Goal: Task Accomplishment & Management: Manage account settings

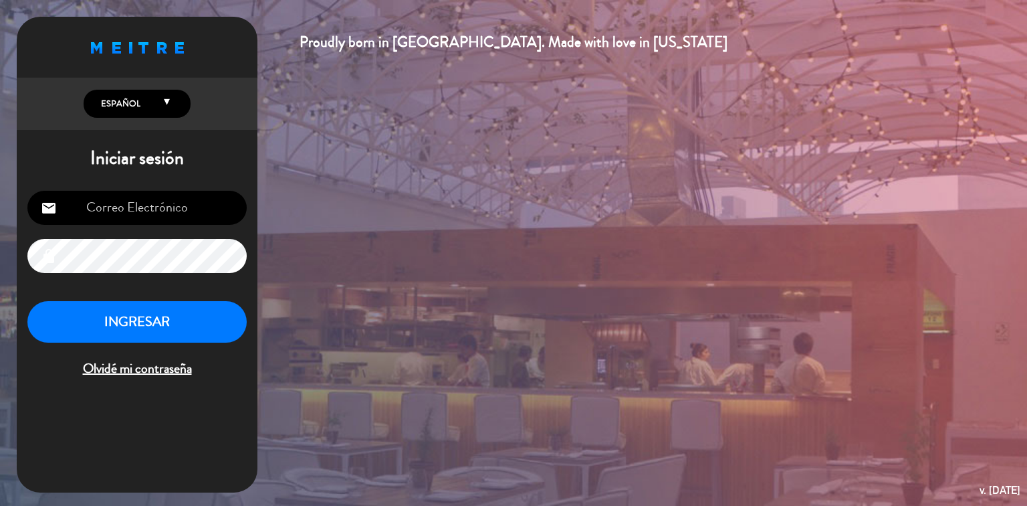
type input "[PERSON_NAME][EMAIL_ADDRESS][DOMAIN_NAME]"
click at [160, 330] on button "INGRESAR" at bounding box center [136, 322] width 219 height 42
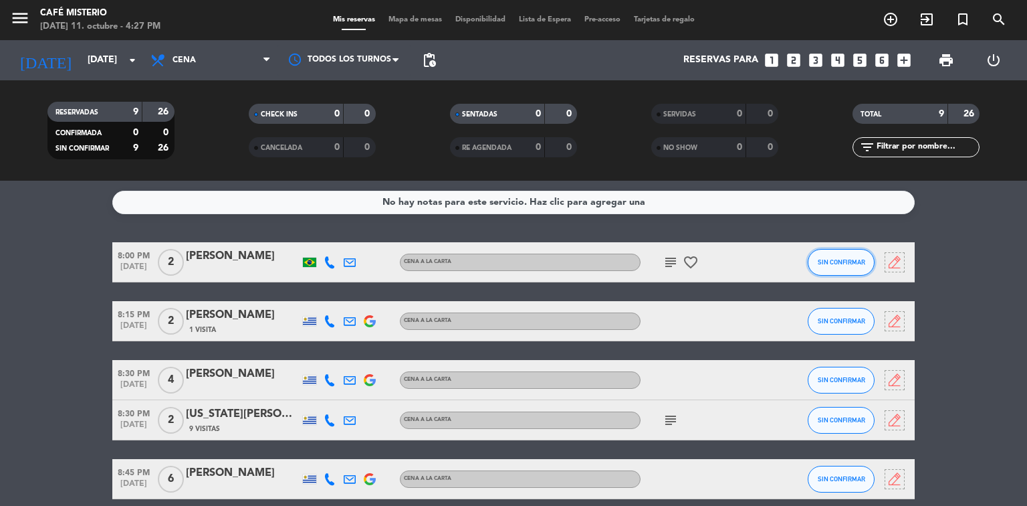
click at [830, 262] on span "SIN CONFIRMAR" at bounding box center [841, 261] width 47 height 7
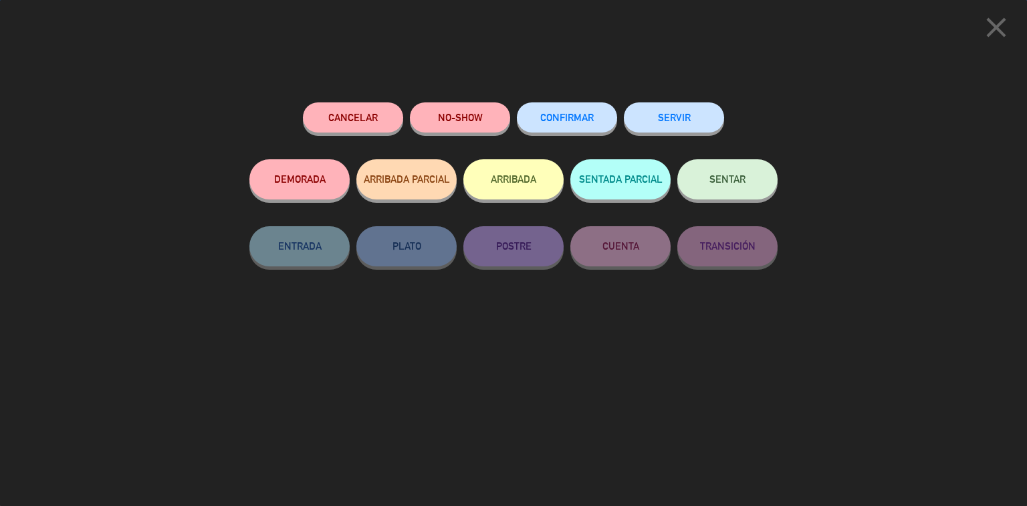
click at [606, 120] on button "CONFIRMAR" at bounding box center [567, 117] width 100 height 30
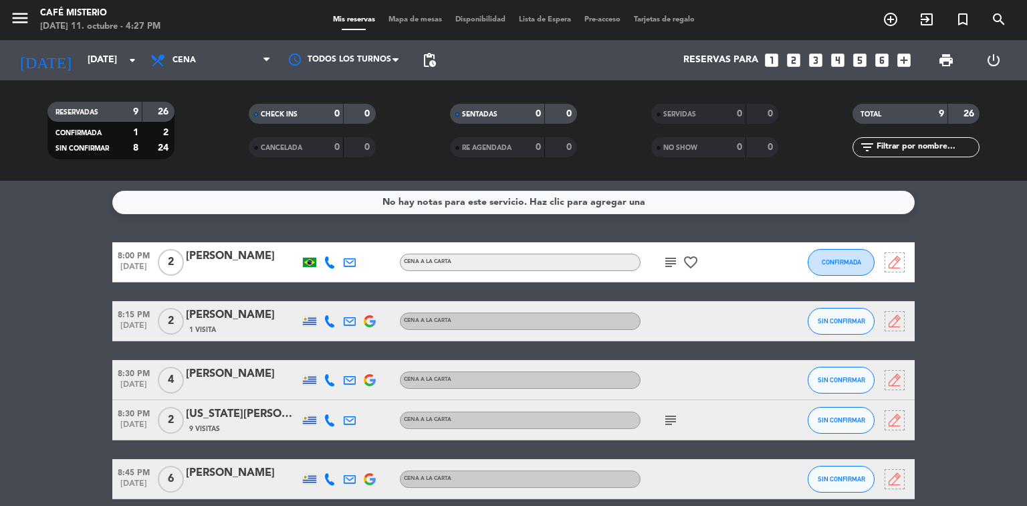
click at [664, 262] on icon "subject" at bounding box center [671, 262] width 16 height 16
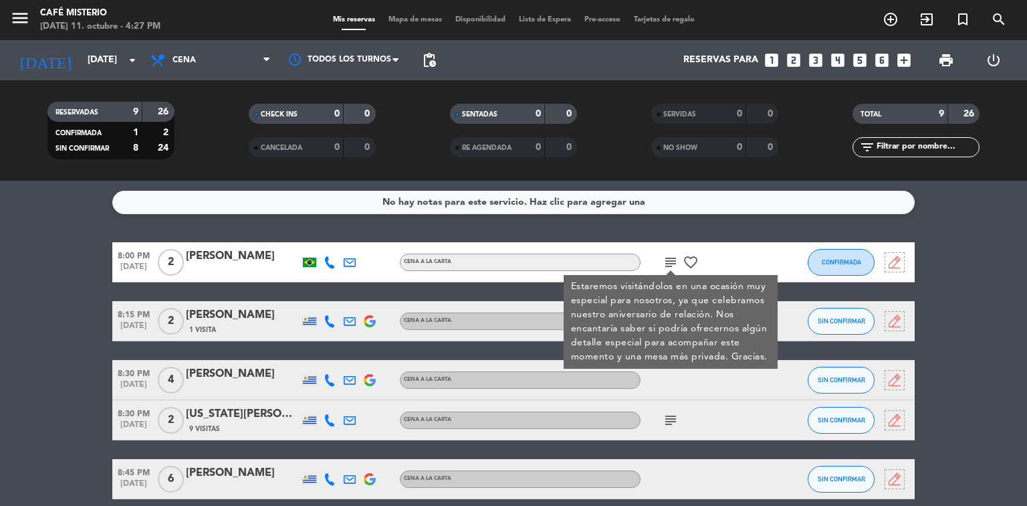
click at [765, 258] on div at bounding box center [779, 261] width 36 height 39
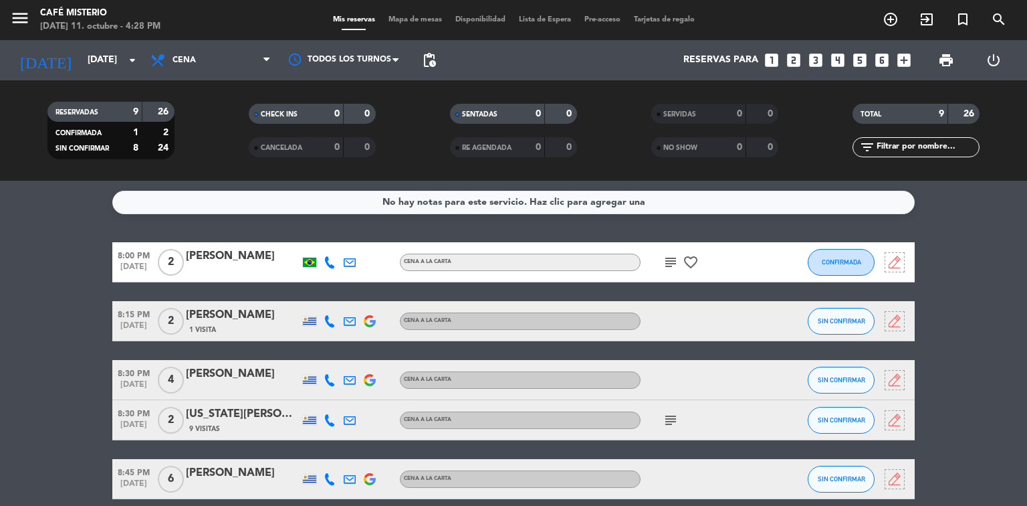
click at [690, 264] on icon "favorite_border" at bounding box center [691, 262] width 16 height 16
click at [825, 319] on span "SIN CONFIRMAR" at bounding box center [841, 320] width 47 height 7
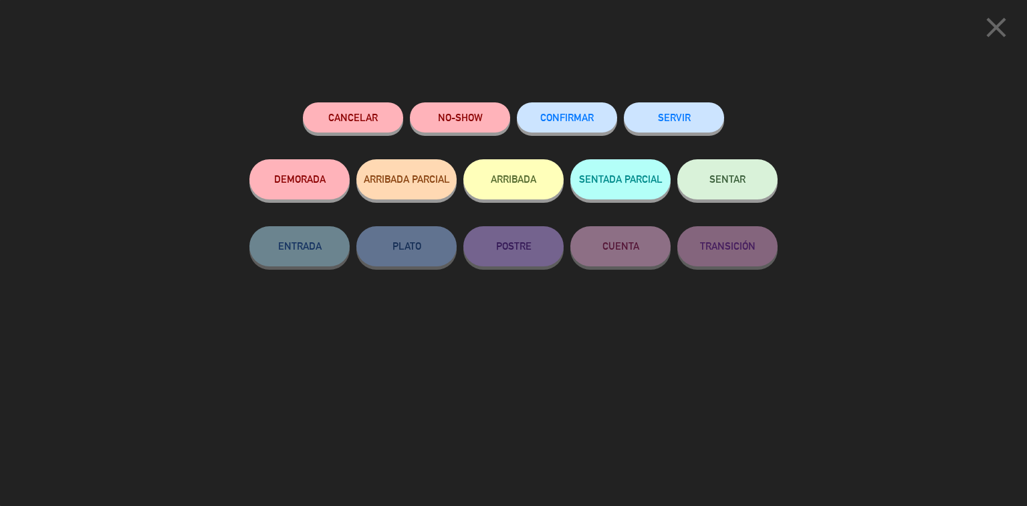
click at [587, 121] on span "CONFIRMAR" at bounding box center [567, 117] width 54 height 11
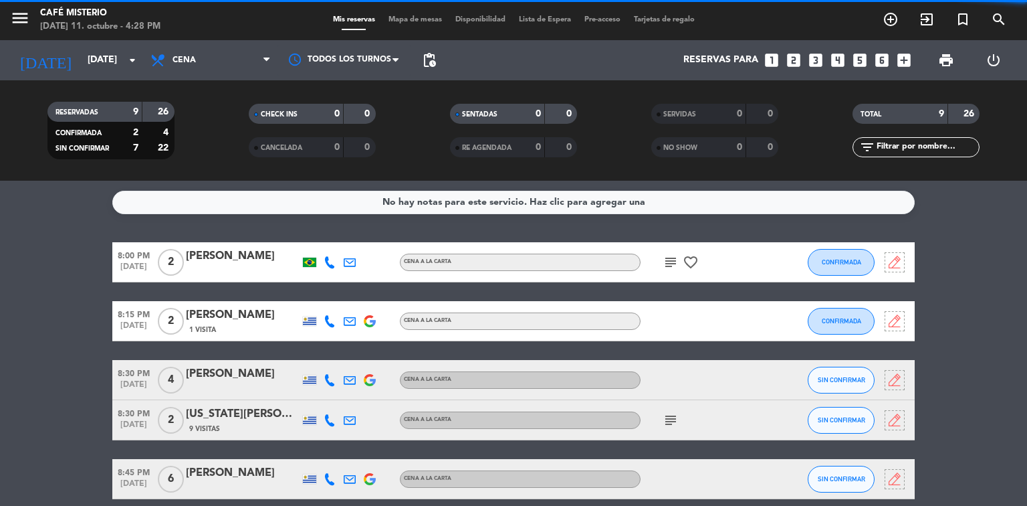
scroll to position [67, 0]
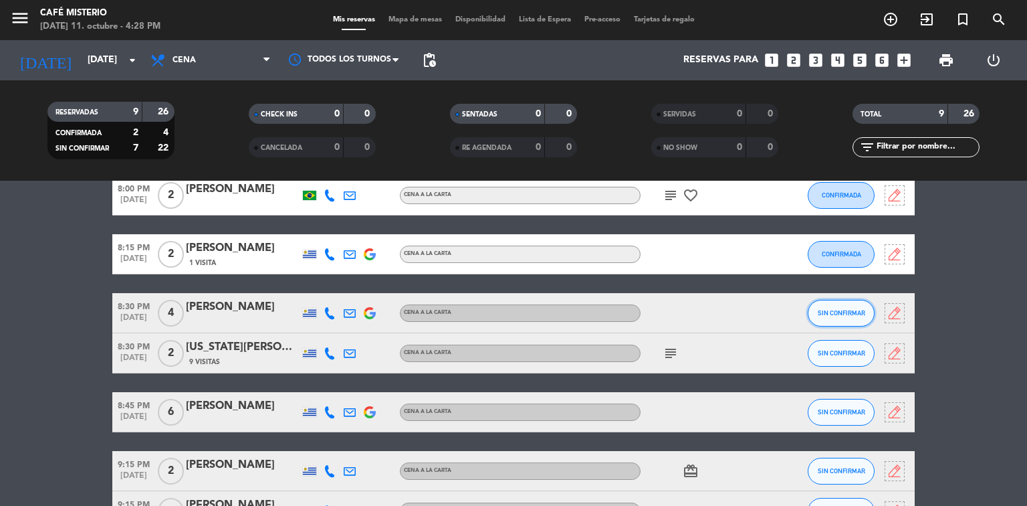
click at [819, 313] on span "SIN CONFIRMAR" at bounding box center [841, 312] width 47 height 7
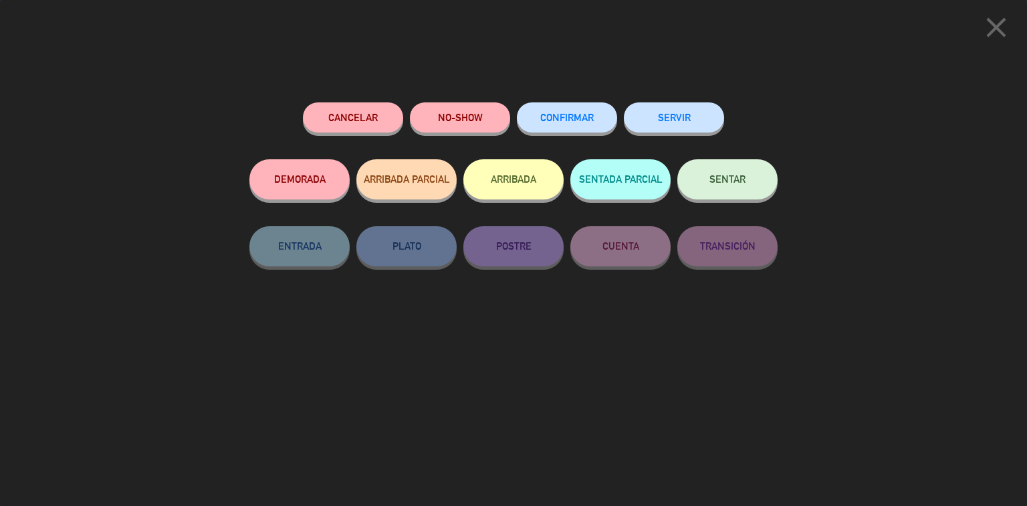
click at [587, 116] on span "CONFIRMAR" at bounding box center [567, 117] width 54 height 11
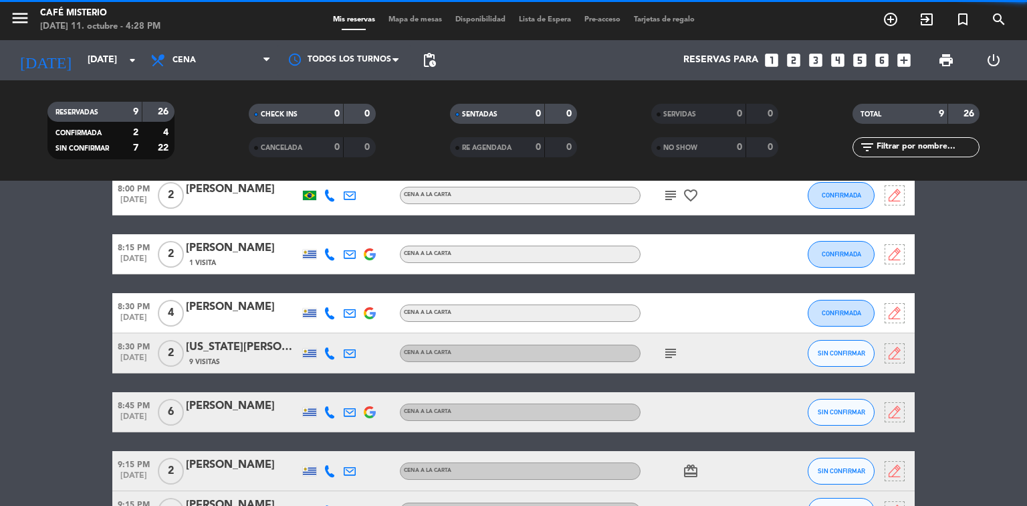
scroll to position [134, 0]
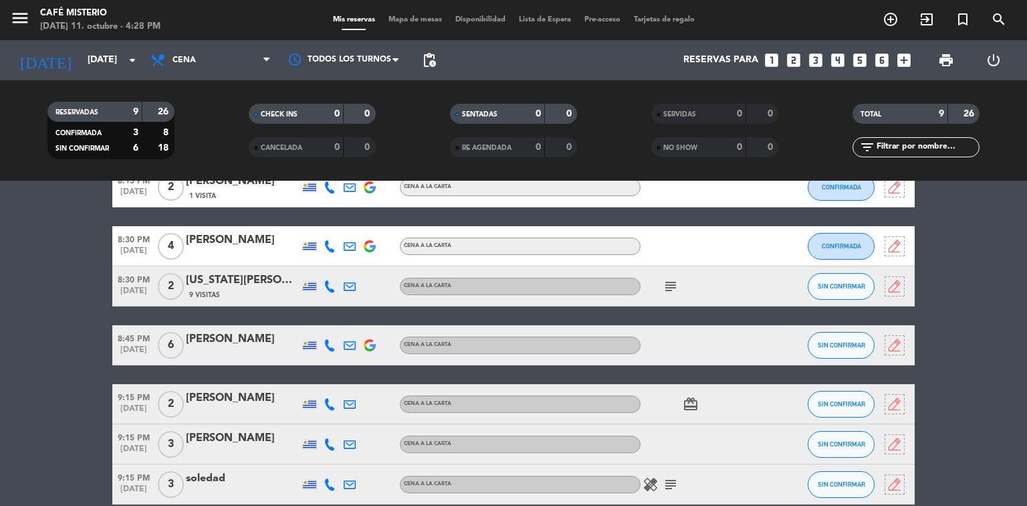
click at [664, 281] on icon "subject" at bounding box center [671, 286] width 16 height 16
click at [808, 285] on button "SIN CONFIRMAR" at bounding box center [841, 286] width 67 height 27
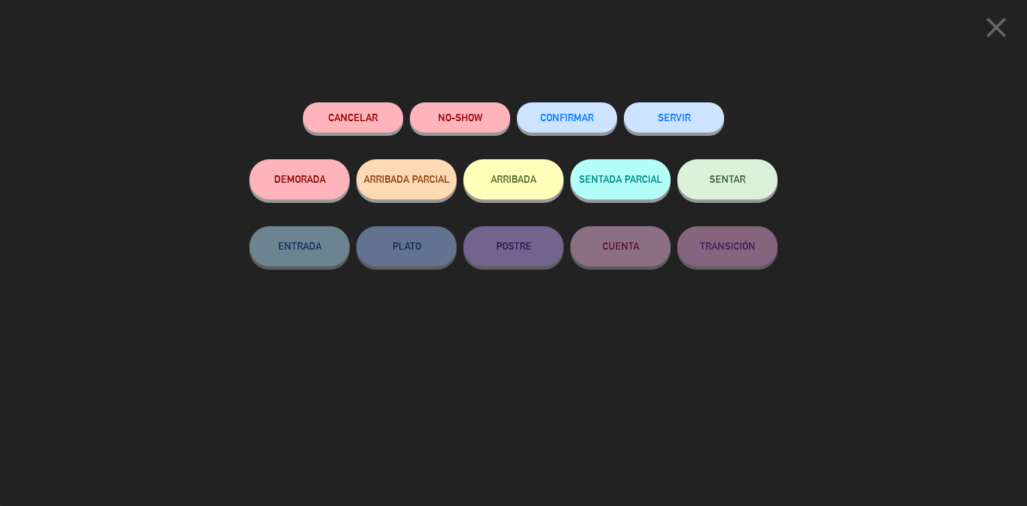
click at [593, 119] on span "CONFIRMAR" at bounding box center [567, 117] width 54 height 11
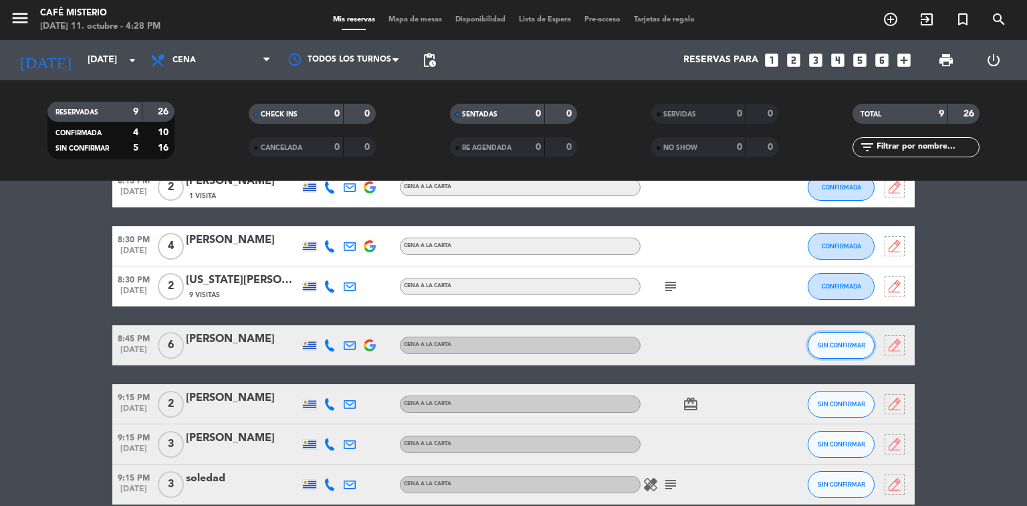
click at [851, 335] on button "SIN CONFIRMAR" at bounding box center [841, 345] width 67 height 27
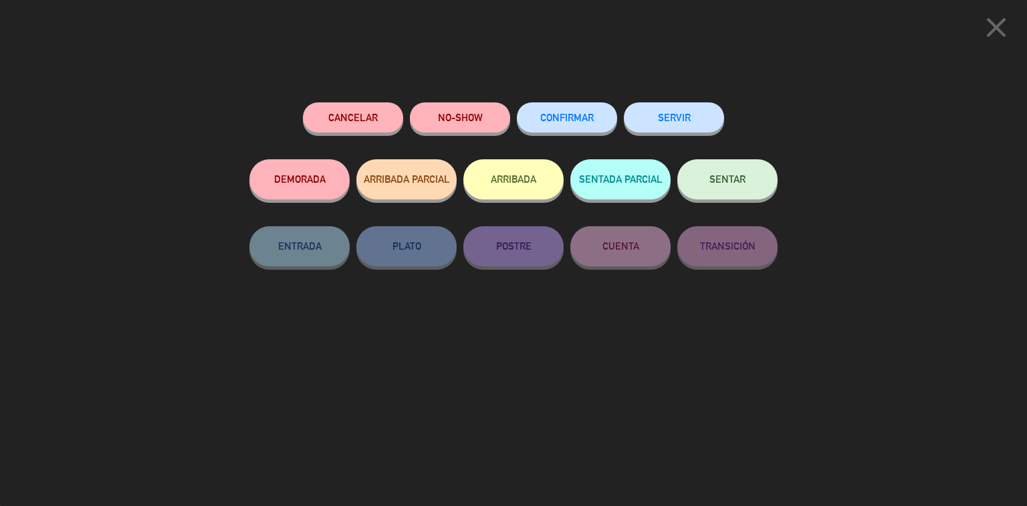
click at [582, 128] on button "CONFIRMAR" at bounding box center [567, 117] width 100 height 30
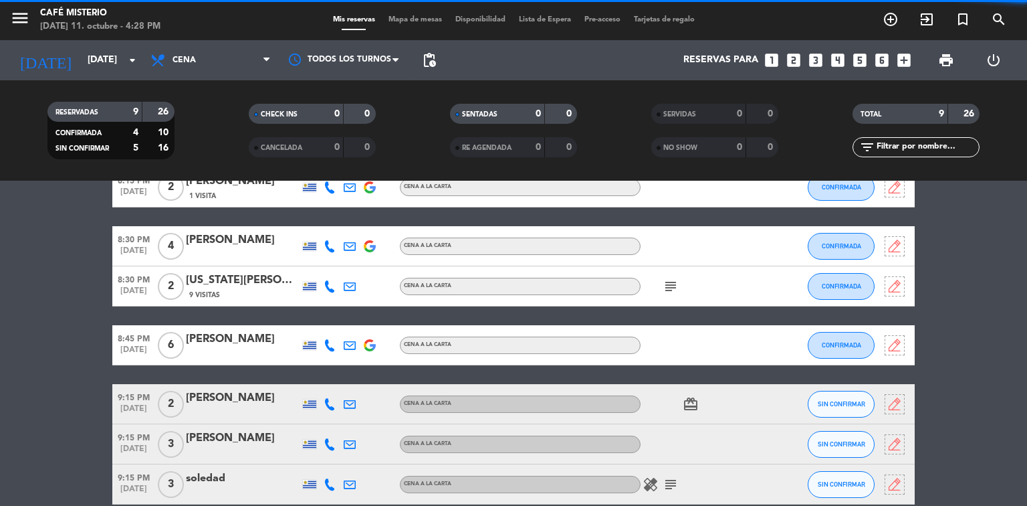
scroll to position [258, 0]
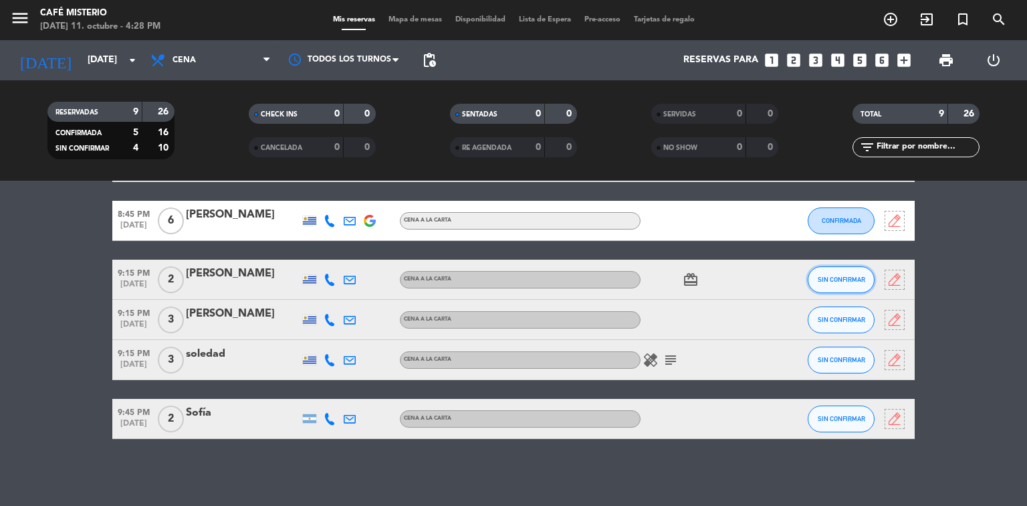
click at [827, 280] on span "SIN CONFIRMAR" at bounding box center [841, 279] width 47 height 7
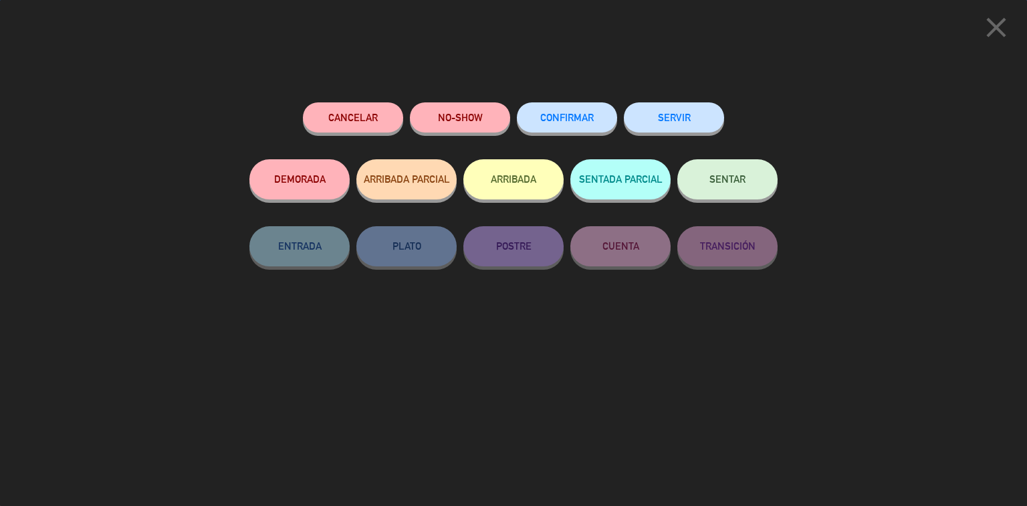
drag, startPoint x: 591, startPoint y: 116, endPoint x: 655, endPoint y: 167, distance: 82.3
click at [592, 116] on span "CONFIRMAR" at bounding box center [567, 117] width 54 height 11
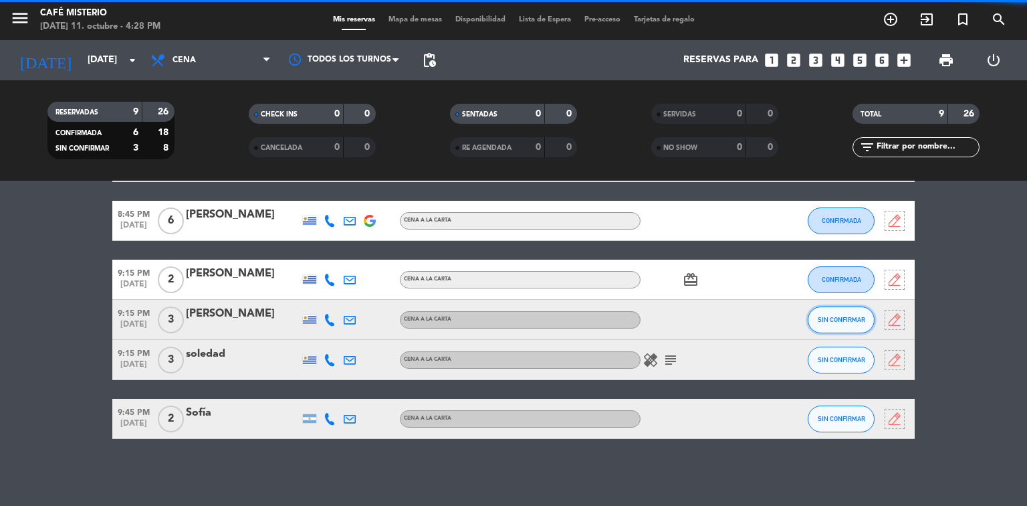
click at [824, 322] on span "SIN CONFIRMAR" at bounding box center [841, 319] width 47 height 7
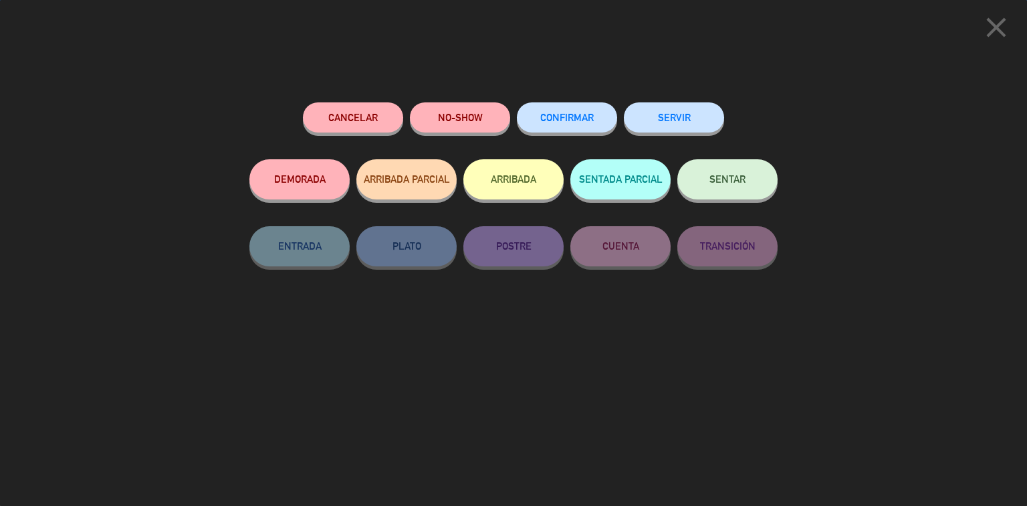
click at [587, 127] on button "CONFIRMAR" at bounding box center [567, 117] width 100 height 30
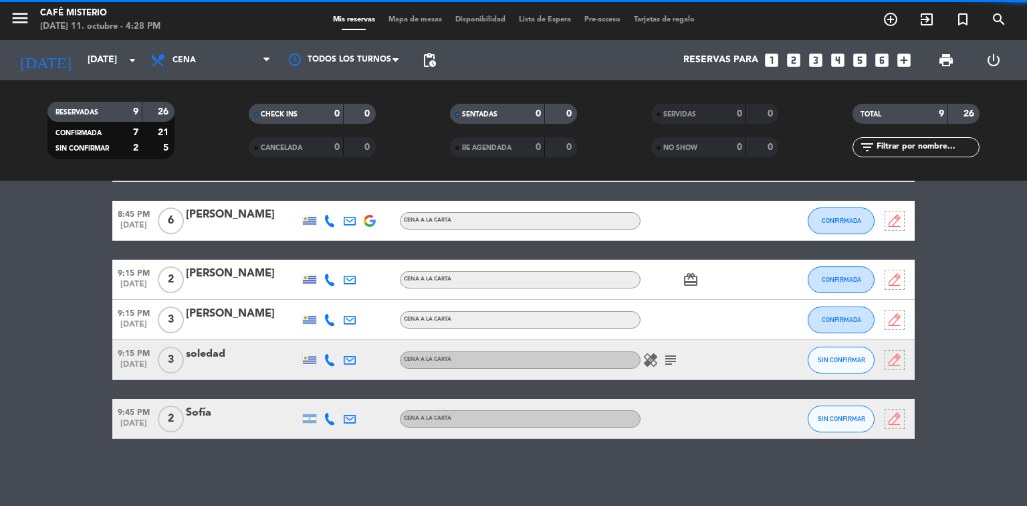
click at [827, 357] on span "SIN CONFIRMAR" at bounding box center [841, 359] width 47 height 7
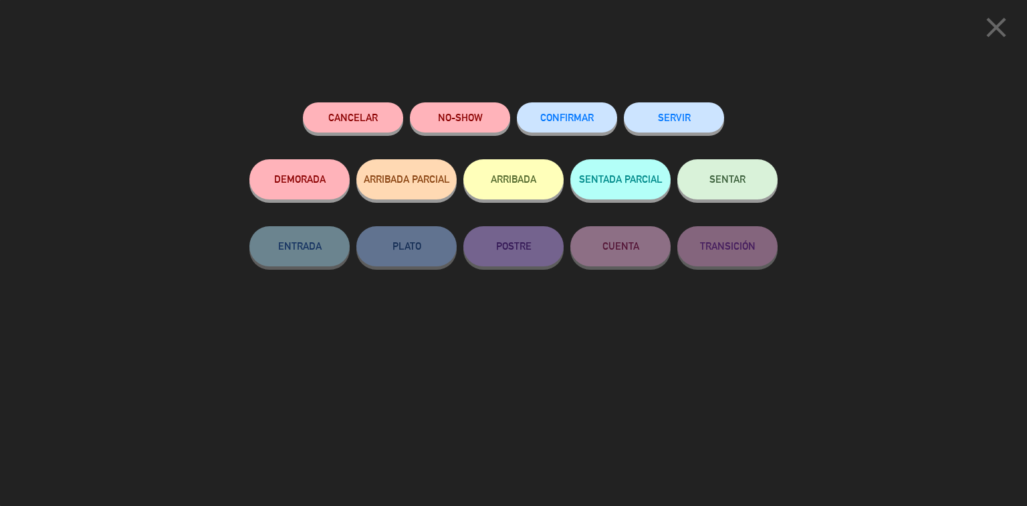
click at [589, 124] on button "CONFIRMAR" at bounding box center [567, 117] width 100 height 30
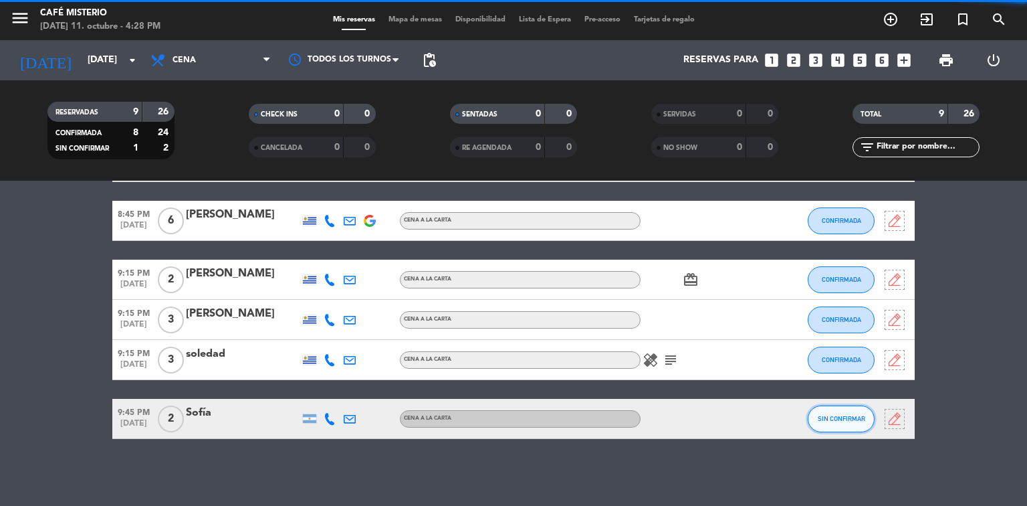
click at [824, 418] on span "SIN CONFIRMAR" at bounding box center [841, 418] width 47 height 7
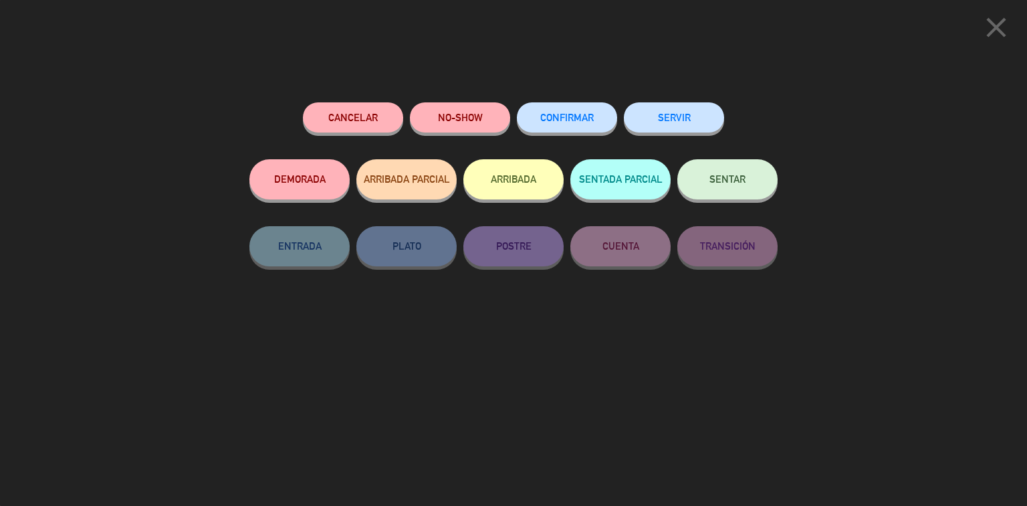
click at [575, 115] on span "CONFIRMAR" at bounding box center [567, 117] width 54 height 11
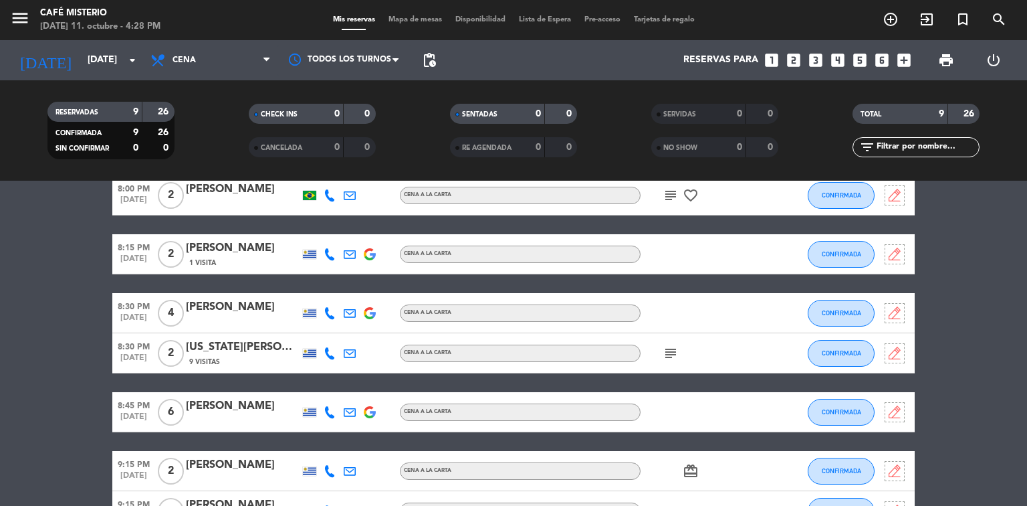
scroll to position [134, 0]
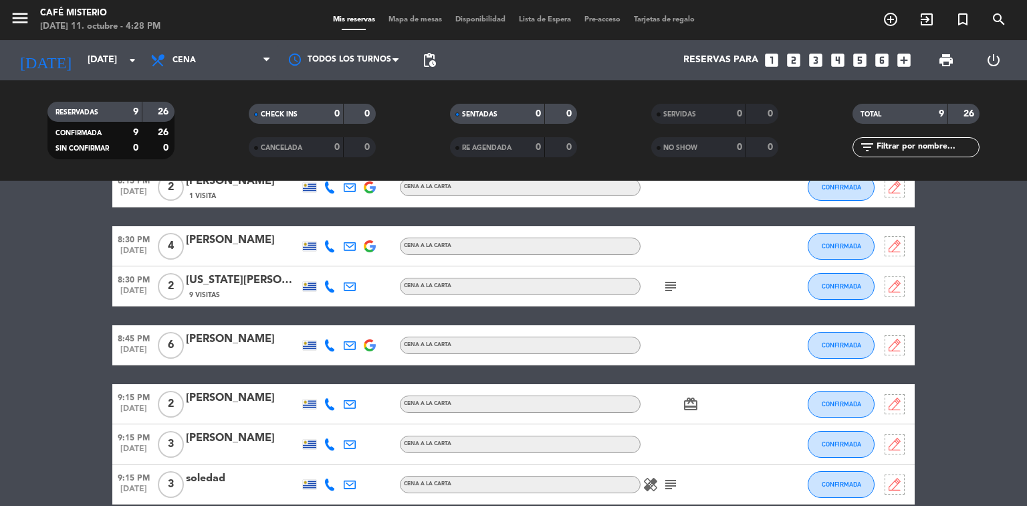
click at [688, 406] on icon "card_giftcard" at bounding box center [691, 404] width 16 height 16
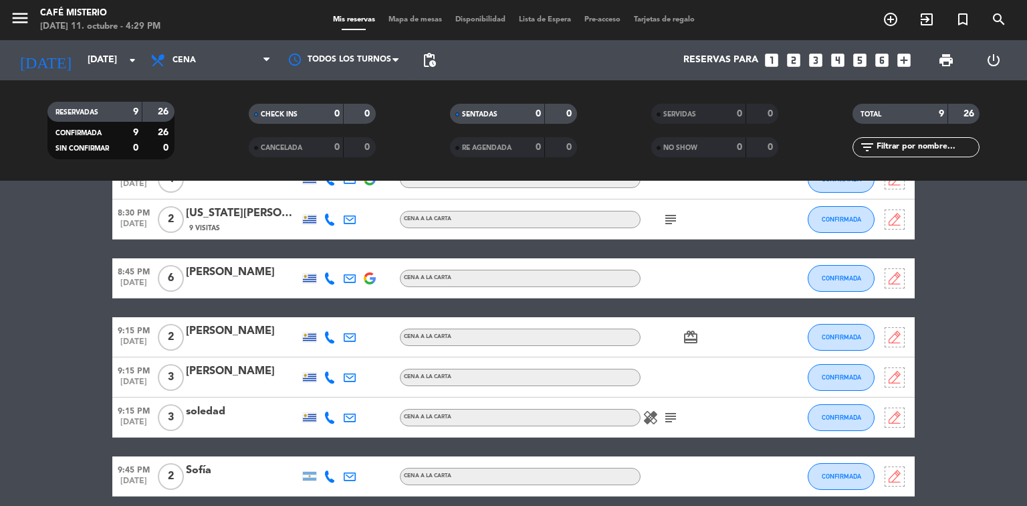
click at [663, 415] on icon "subject" at bounding box center [671, 417] width 16 height 16
click at [643, 417] on icon "healing" at bounding box center [651, 417] width 16 height 16
click at [724, 413] on div "healing Mi esposo es celíaco subject" at bounding box center [701, 416] width 120 height 39
click at [643, 417] on icon "healing" at bounding box center [651, 417] width 16 height 16
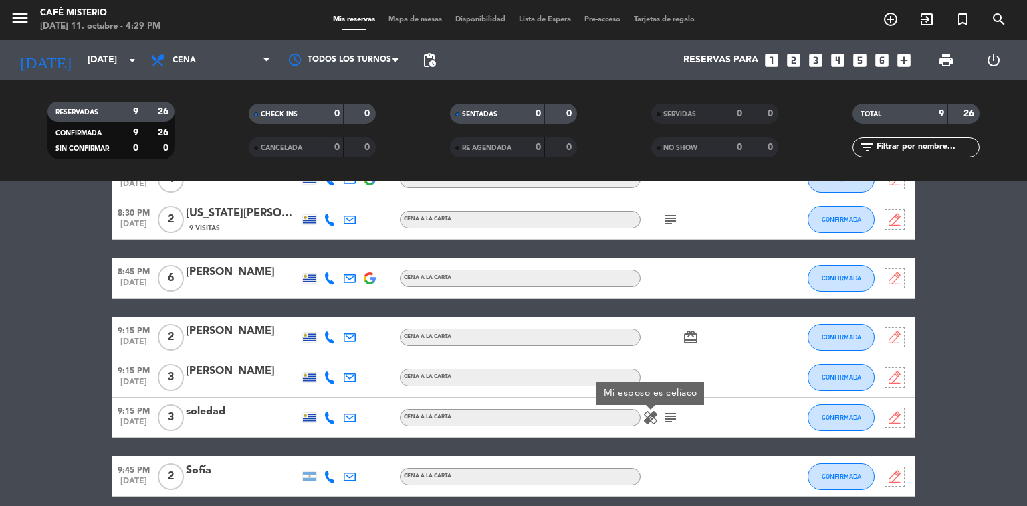
click at [736, 419] on div "healing Mi esposo es celíaco subject" at bounding box center [701, 416] width 120 height 39
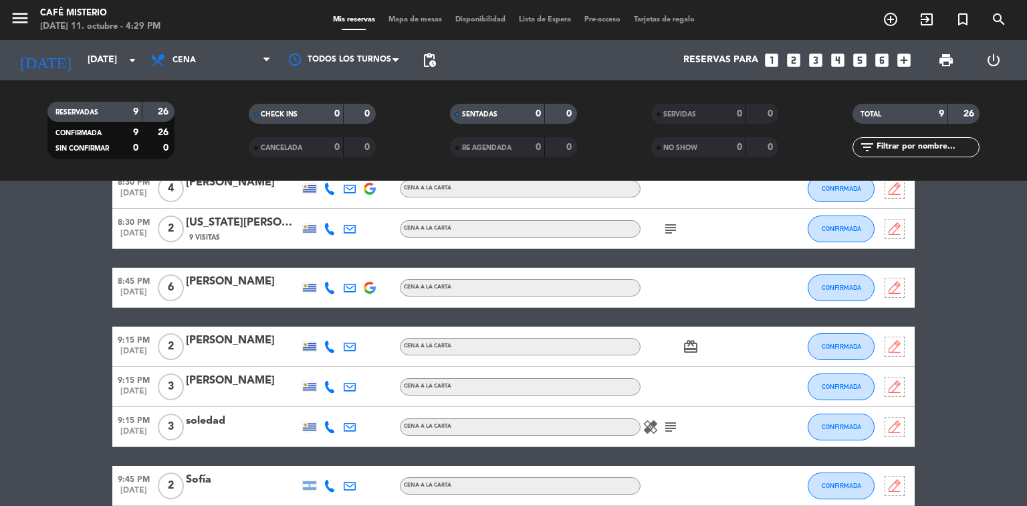
scroll to position [0, 0]
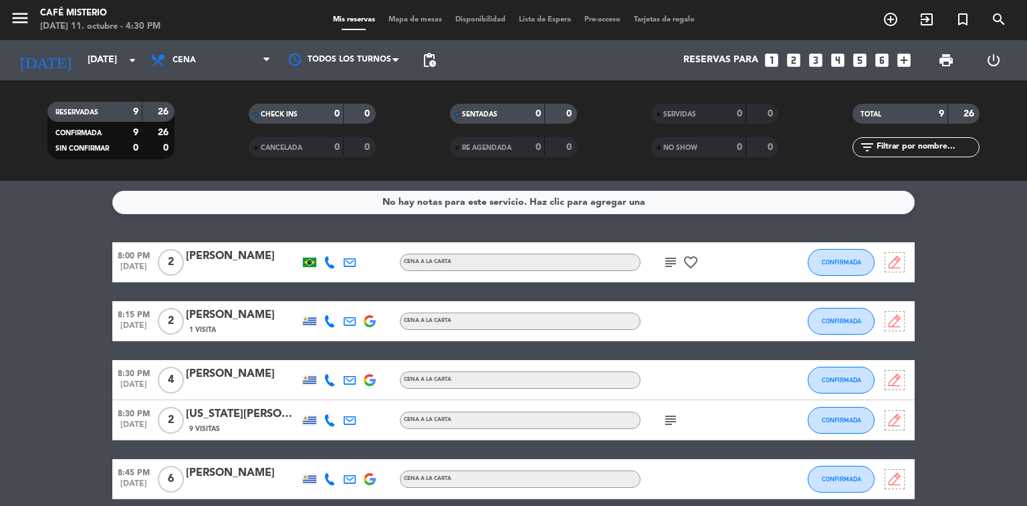
click at [664, 421] on icon "subject" at bounding box center [671, 420] width 16 height 16
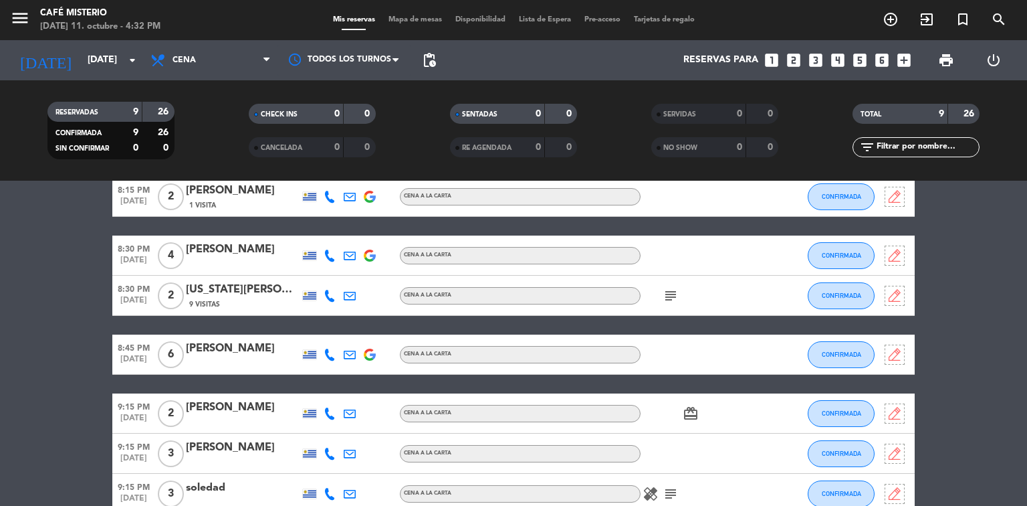
scroll to position [191, 0]
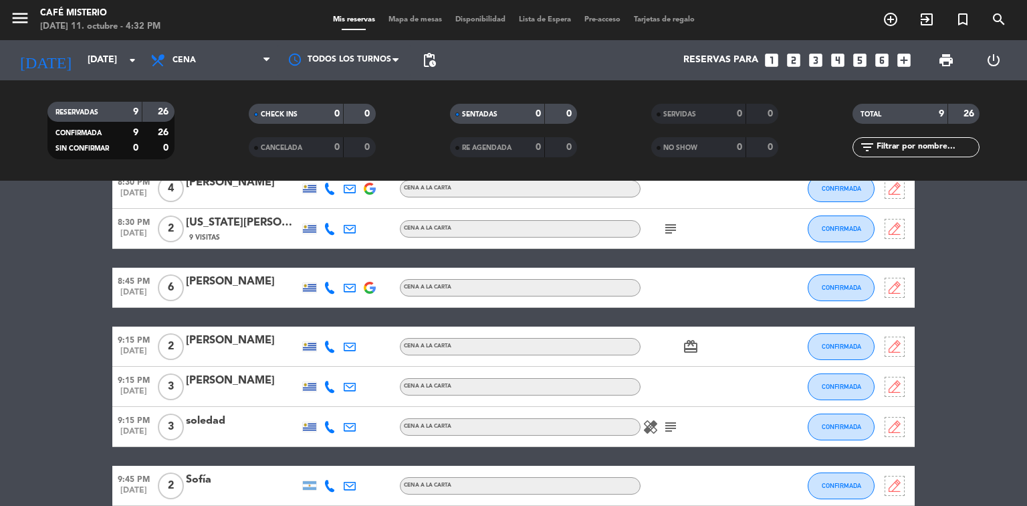
click at [663, 431] on icon "subject" at bounding box center [671, 427] width 16 height 16
click at [667, 432] on icon "subject" at bounding box center [671, 427] width 16 height 16
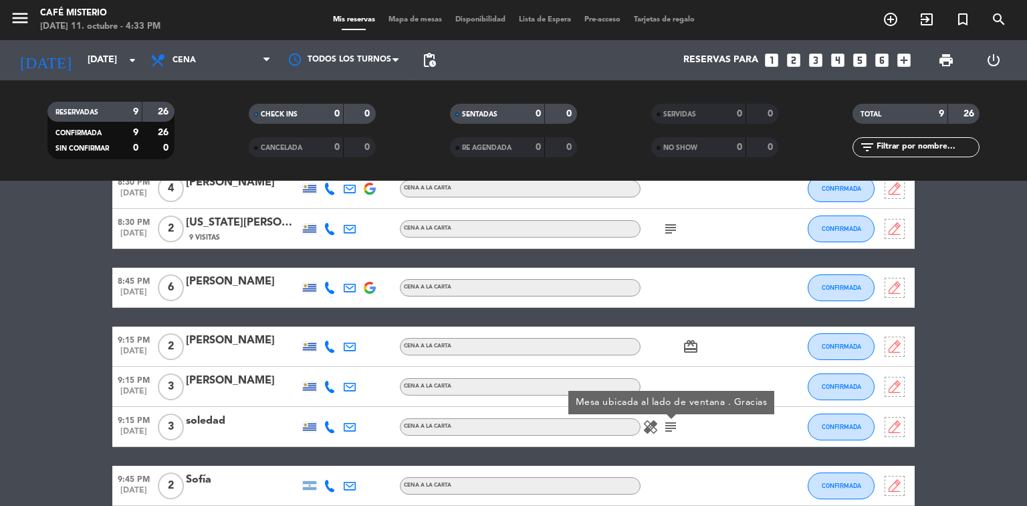
click at [667, 432] on icon "subject" at bounding box center [671, 427] width 16 height 16
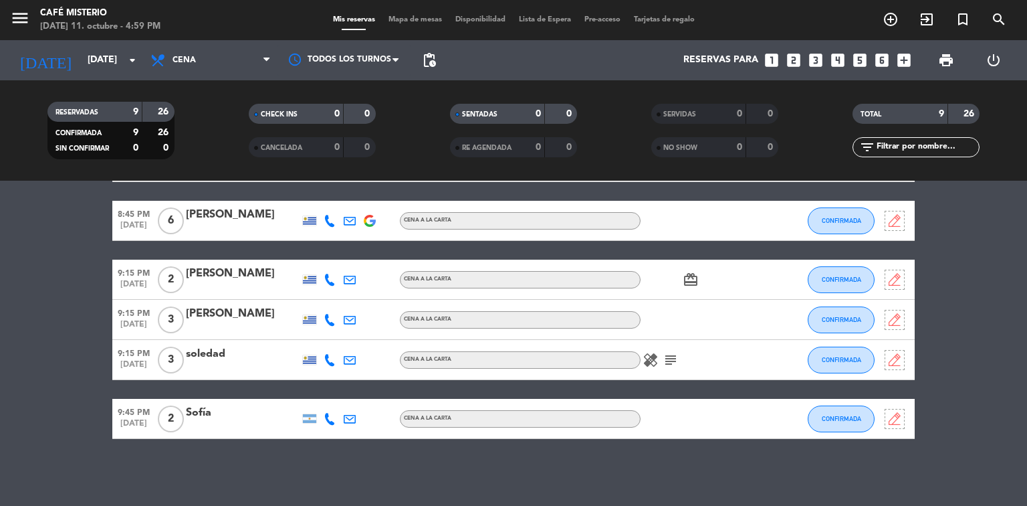
scroll to position [0, 0]
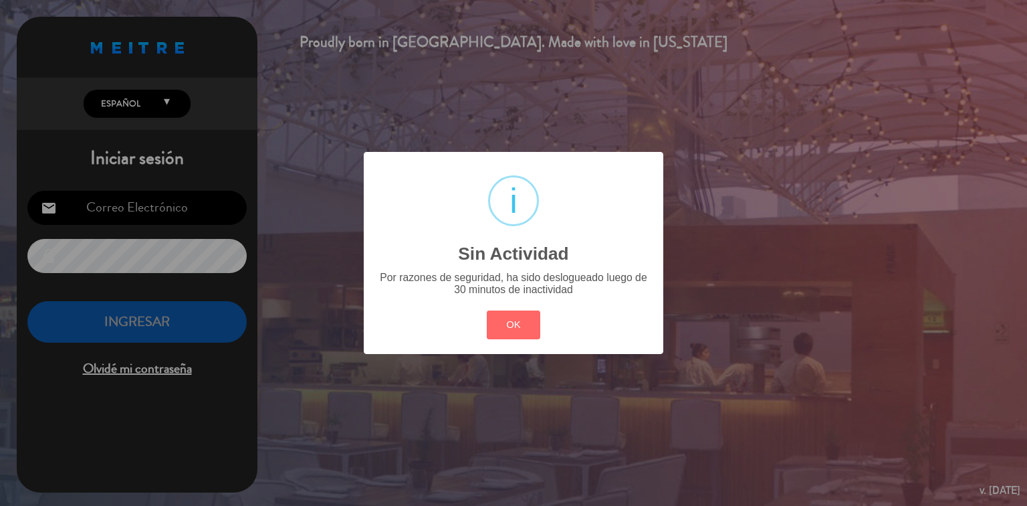
type input "[PERSON_NAME][EMAIL_ADDRESS][DOMAIN_NAME]"
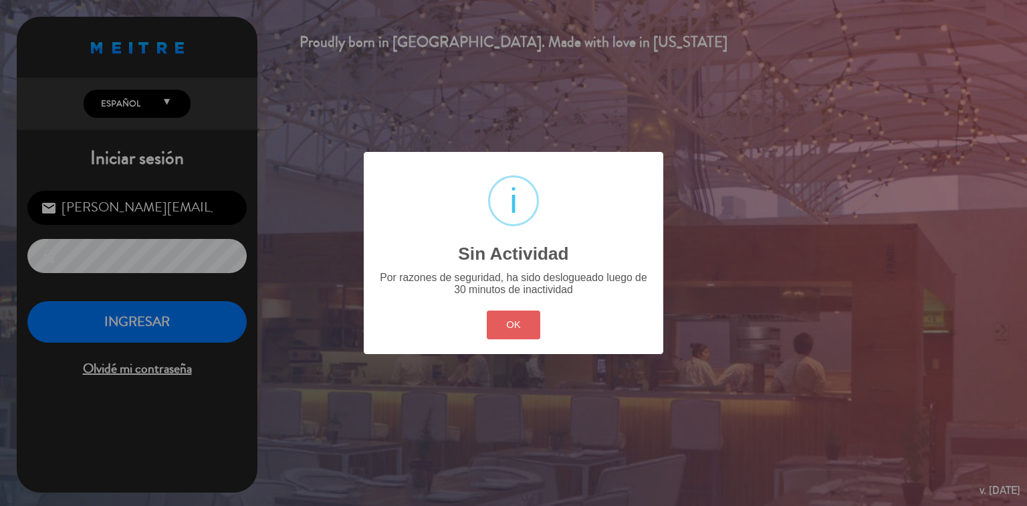
click at [516, 314] on button "OK" at bounding box center [514, 324] width 54 height 29
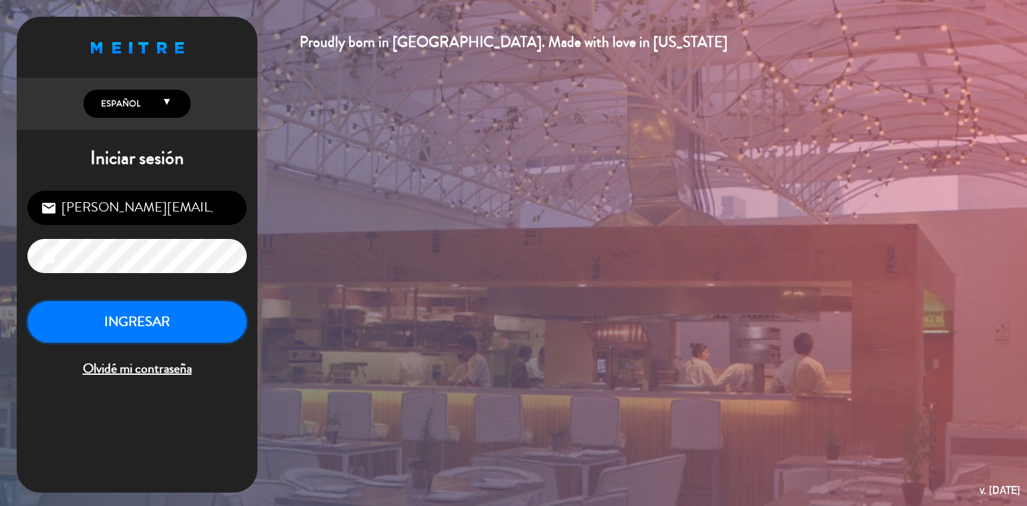
click at [136, 316] on button "INGRESAR" at bounding box center [136, 322] width 219 height 42
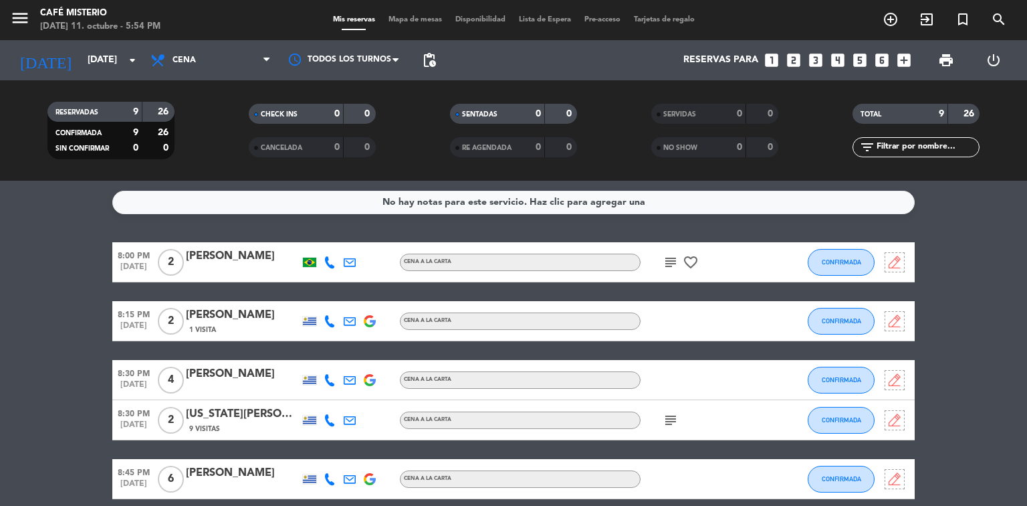
scroll to position [258, 0]
